Goal: Task Accomplishment & Management: Manage account settings

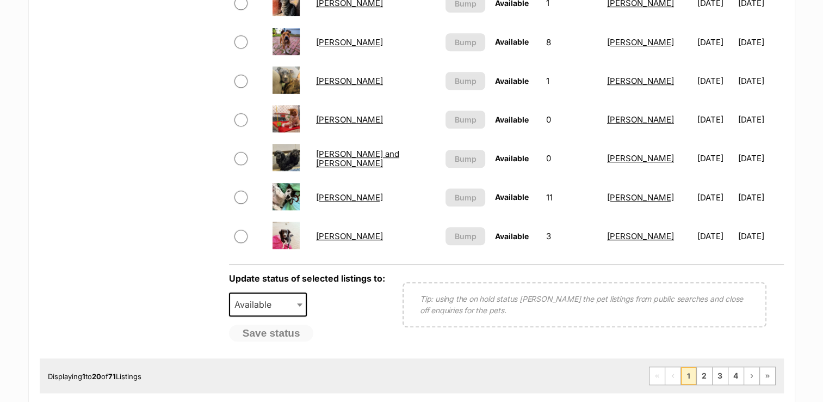
scroll to position [871, 0]
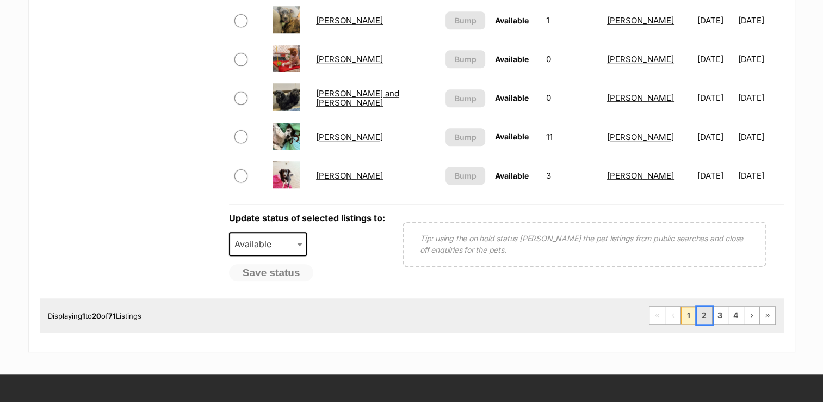
click at [707, 317] on link "2" at bounding box center [704, 314] width 15 height 17
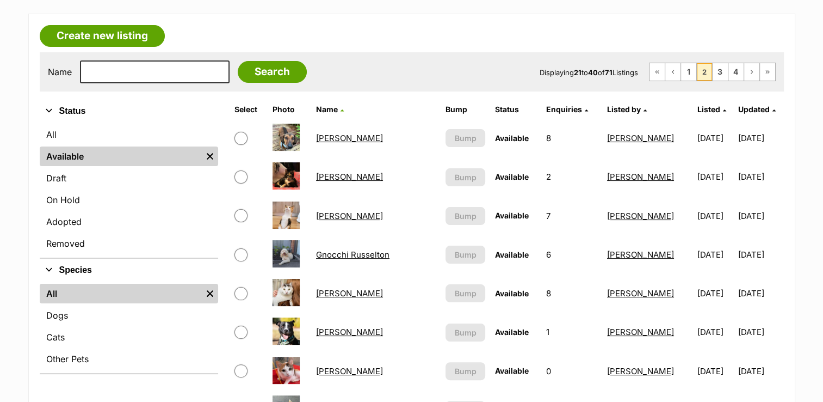
scroll to position [218, 0]
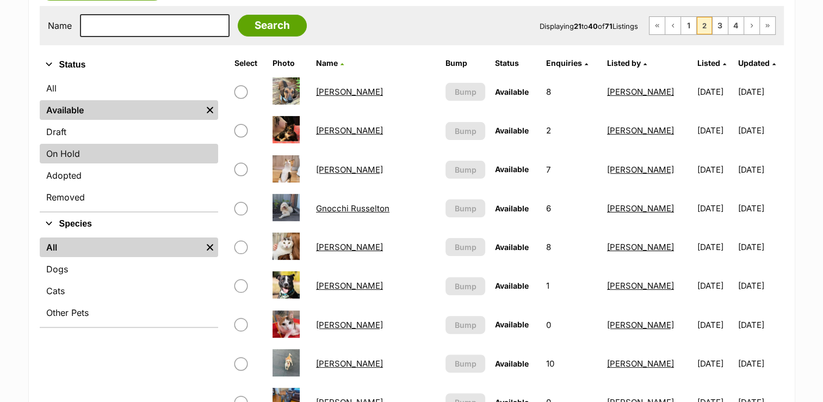
click at [60, 153] on link "On Hold" at bounding box center [129, 154] width 178 height 20
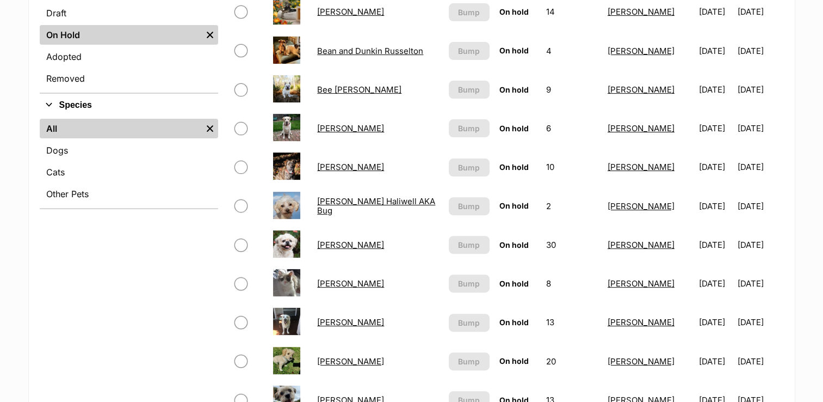
scroll to position [218, 0]
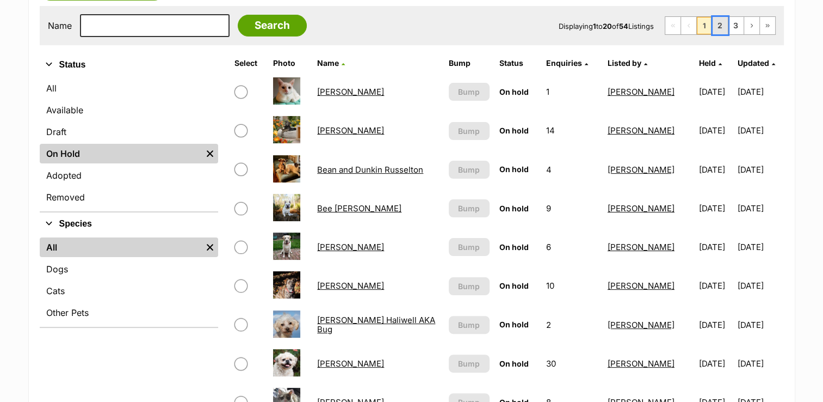
click at [718, 30] on link "2" at bounding box center [720, 25] width 15 height 17
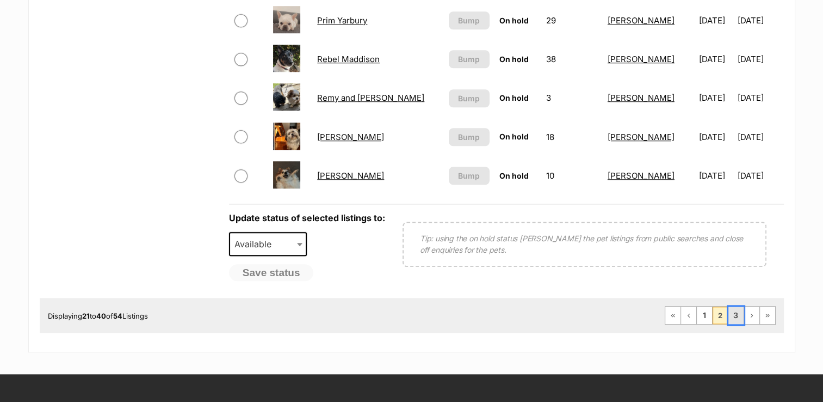
click at [734, 317] on link "3" at bounding box center [736, 314] width 15 height 17
